Goal: Task Accomplishment & Management: Use online tool/utility

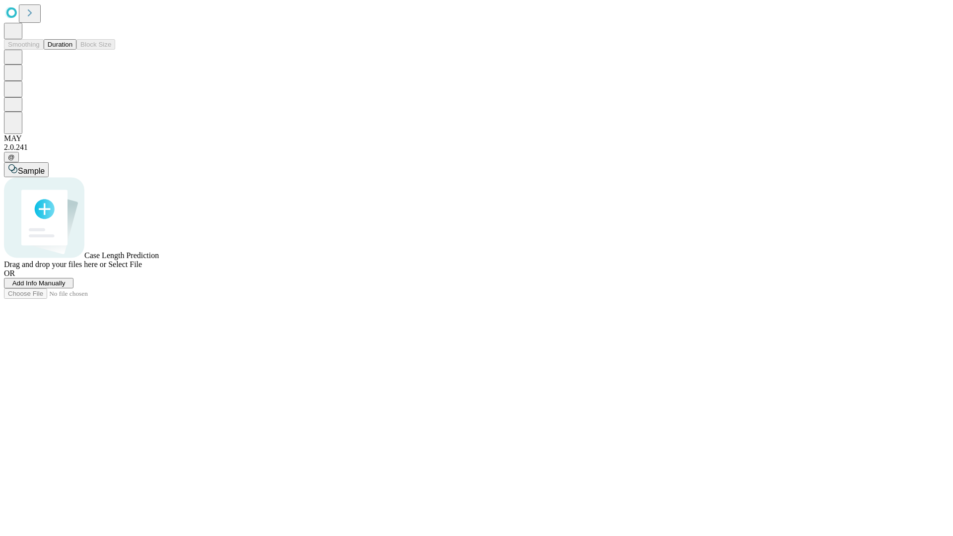
click at [66, 287] on span "Add Info Manually" at bounding box center [38, 283] width 53 height 7
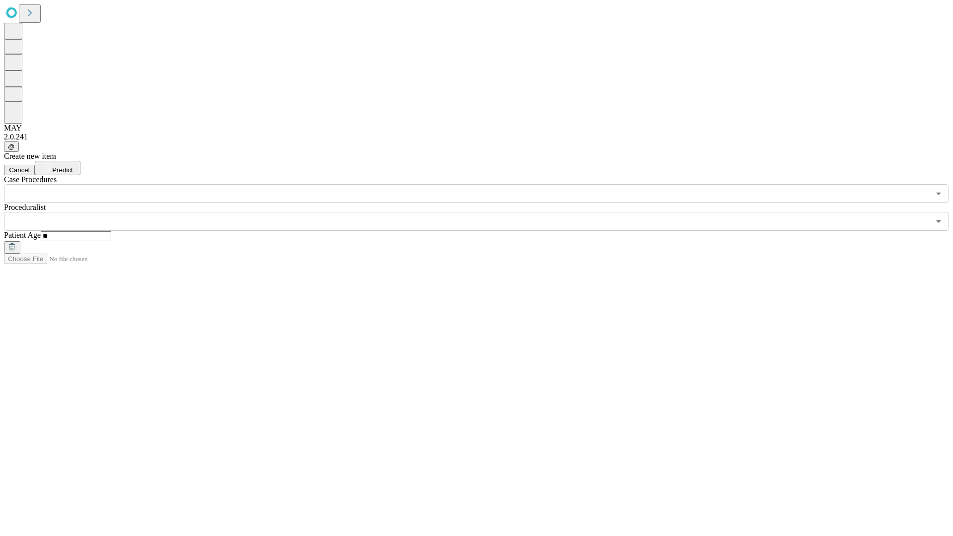
type input "**"
click at [484, 212] on input "text" at bounding box center [467, 221] width 926 height 19
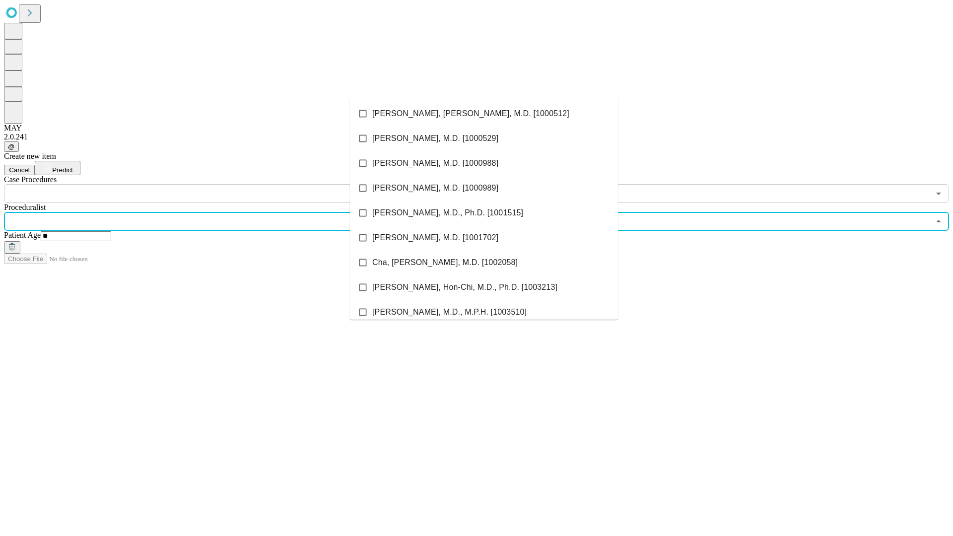
click at [484, 114] on li "[PERSON_NAME], [PERSON_NAME], M.D. [1000512]" at bounding box center [484, 113] width 268 height 25
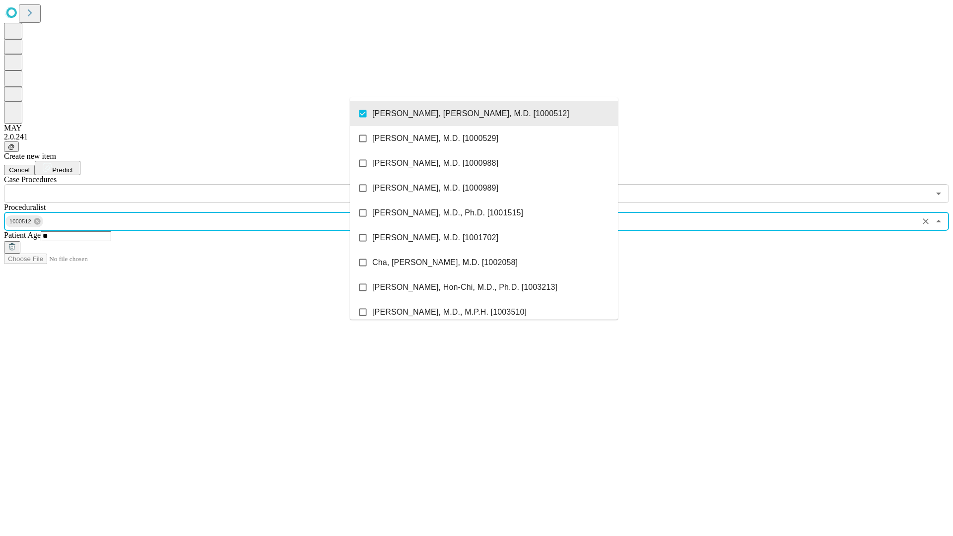
click at [209, 184] on input "text" at bounding box center [467, 193] width 926 height 19
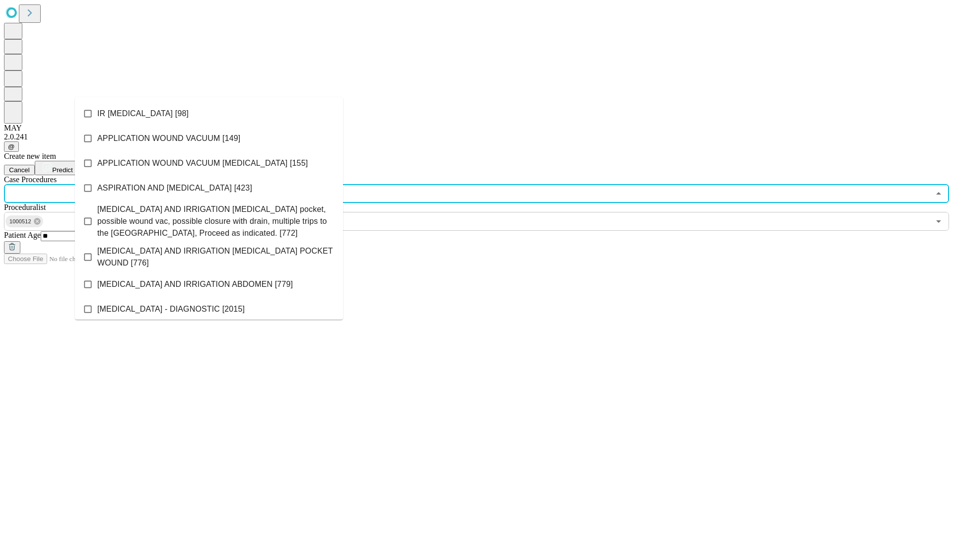
click at [209, 114] on li "IR [MEDICAL_DATA] [98]" at bounding box center [209, 113] width 268 height 25
